Goal: Check status

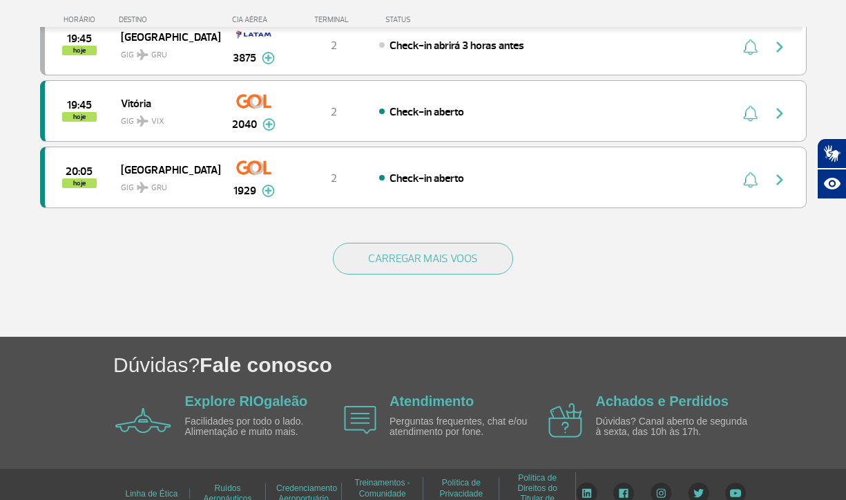
scroll to position [1344, 0]
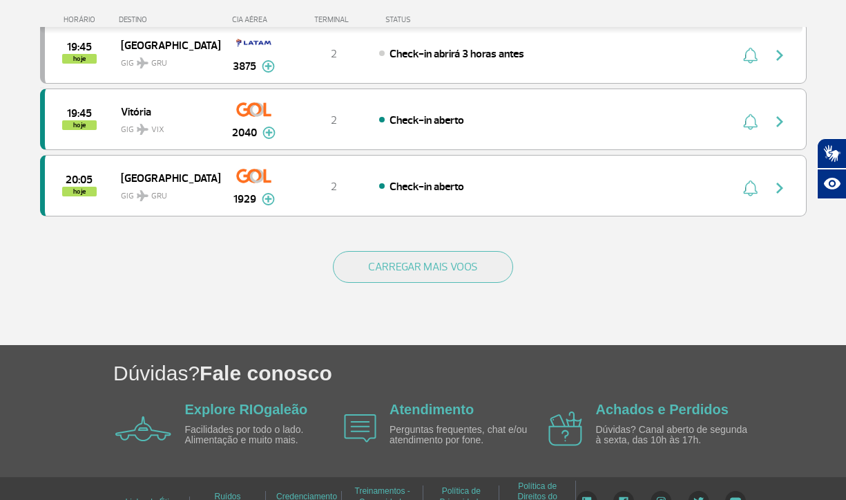
click at [410, 284] on div "CARREGAR MAIS VOOS" at bounding box center [423, 289] width 767 height 111
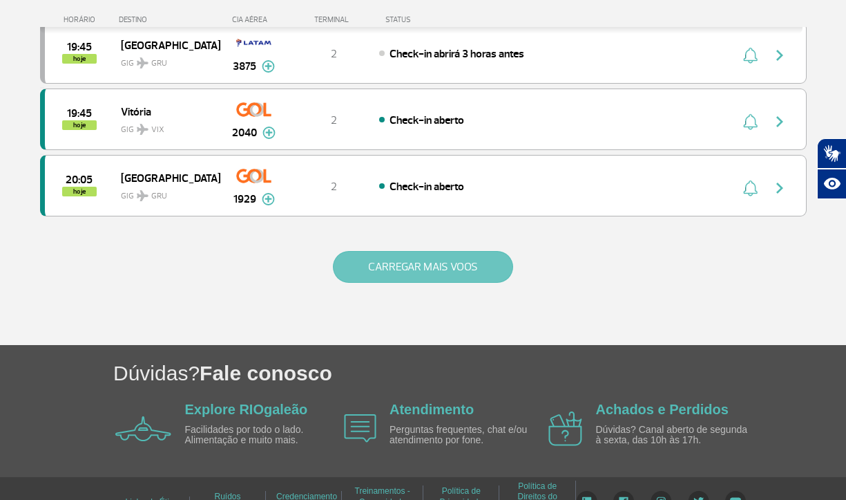
click at [428, 264] on button "CARREGAR MAIS VOOS" at bounding box center [423, 267] width 180 height 32
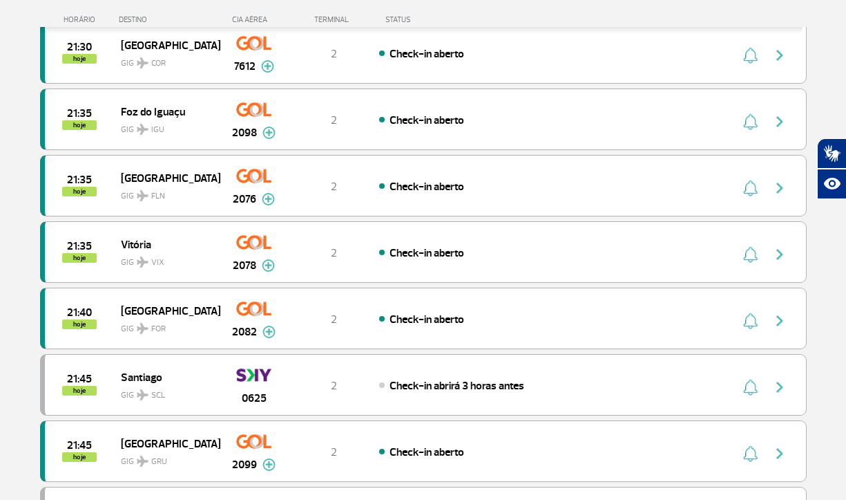
scroll to position [2265, 0]
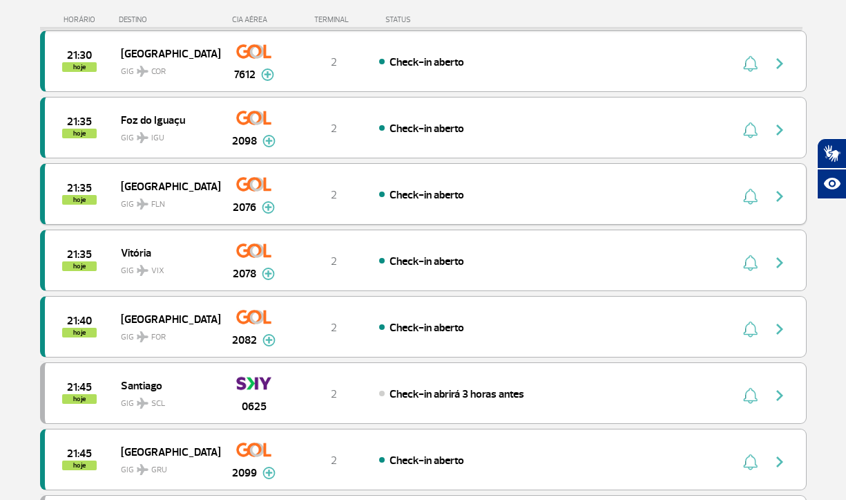
click at [563, 200] on div "Check-in aberto" at bounding box center [531, 194] width 305 height 15
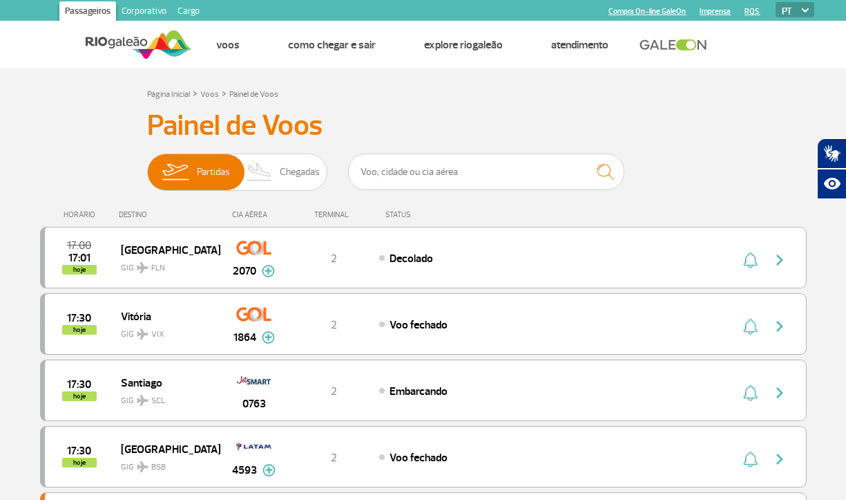
click at [631, 116] on h3 "Painel de Voos" at bounding box center [423, 125] width 553 height 35
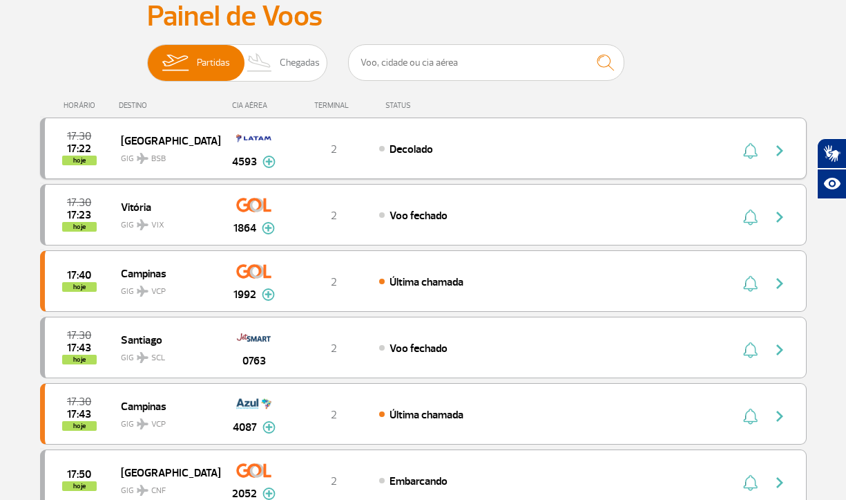
scroll to position [86, 0]
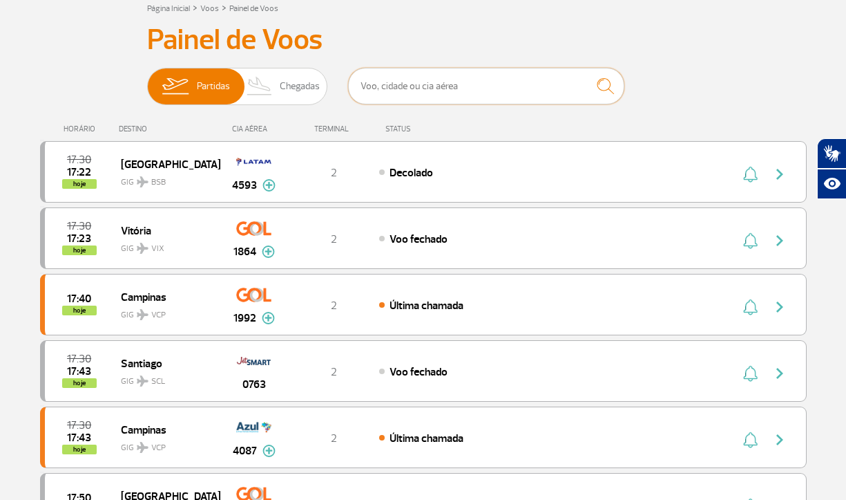
click at [450, 90] on input "text" at bounding box center [486, 86] width 276 height 37
type input "[GEOGRAPHIC_DATA]"
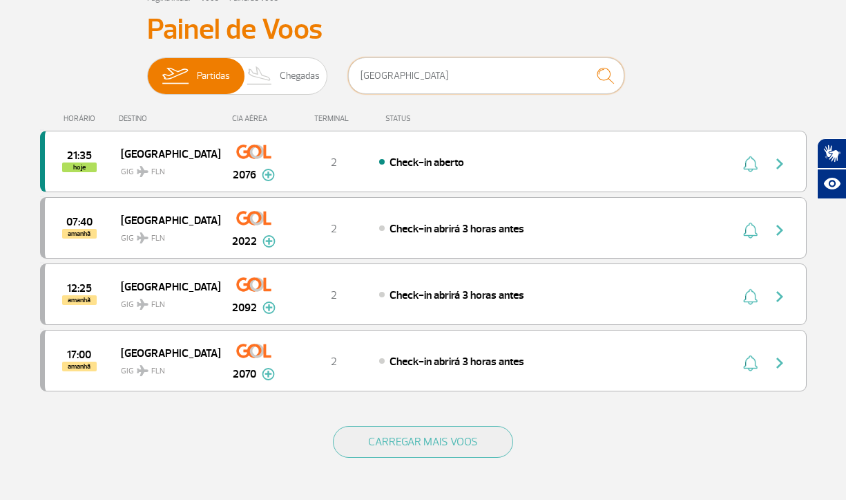
scroll to position [59, 0]
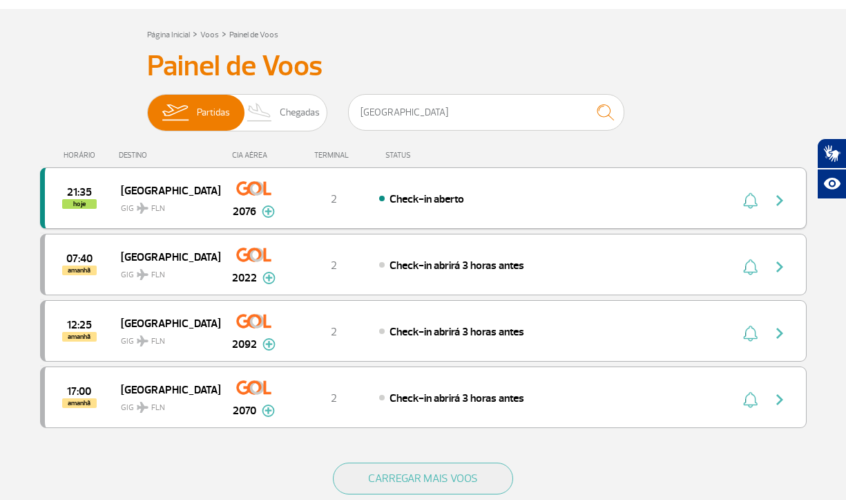
click at [663, 205] on div "Check-in aberto" at bounding box center [531, 198] width 305 height 15
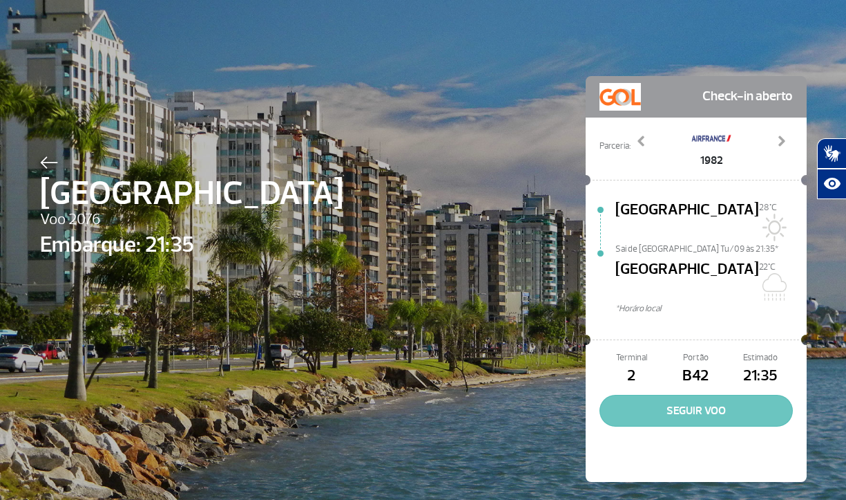
click at [737, 394] on button "SEGUIR VOO" at bounding box center [696, 410] width 193 height 32
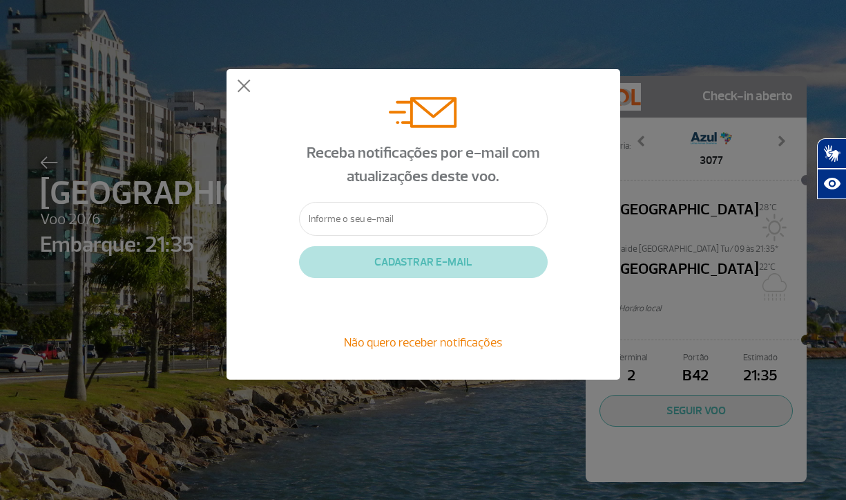
click at [440, 220] on input "text" at bounding box center [423, 219] width 249 height 34
type input "[PERSON_NAME][EMAIL_ADDRESS][DOMAIN_NAME]"
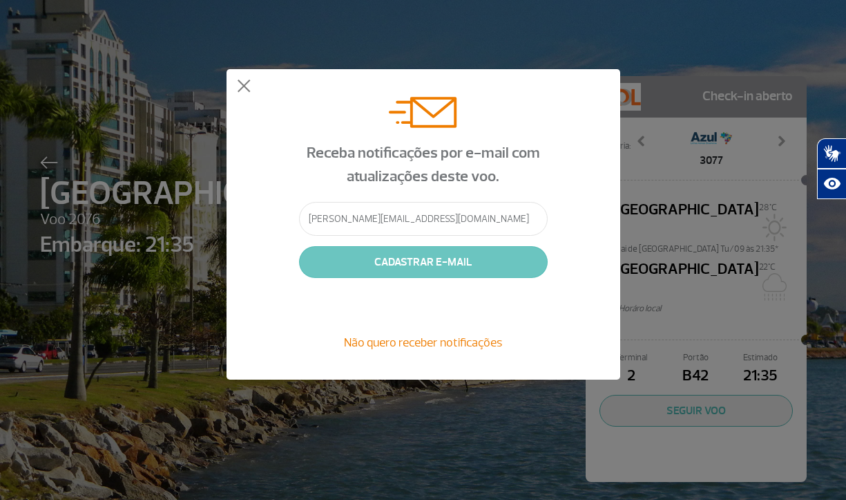
click at [454, 268] on button "CADASTRAR E-MAIL" at bounding box center [423, 262] width 249 height 32
